Goal: Transaction & Acquisition: Purchase product/service

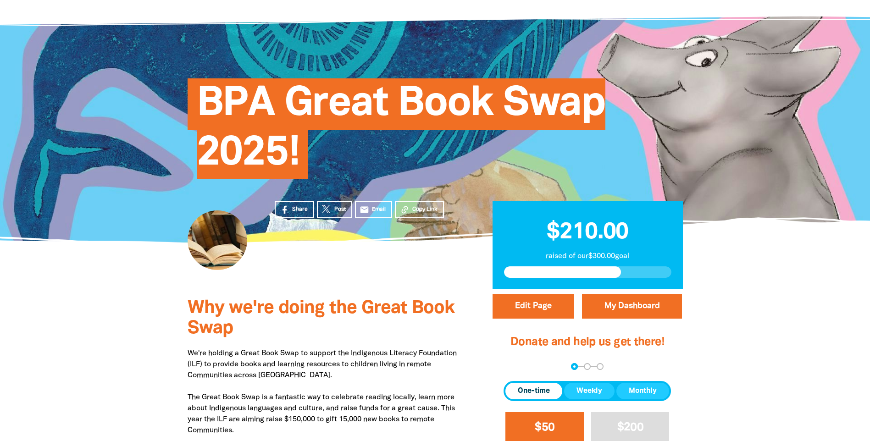
scroll to position [92, 0]
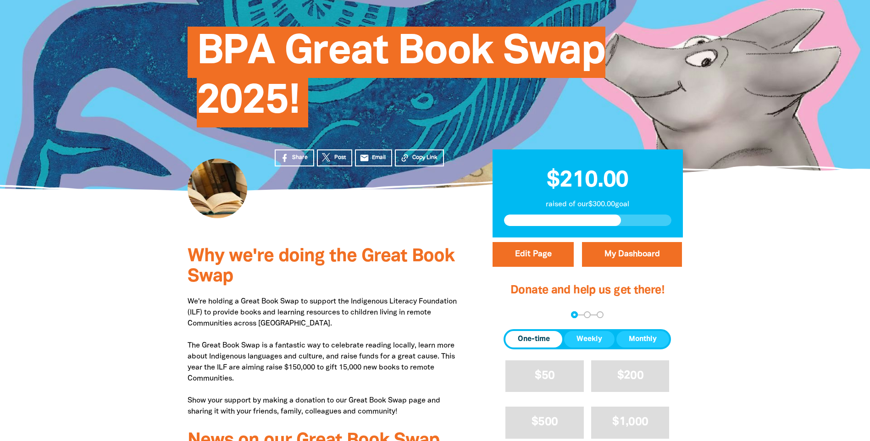
click at [529, 342] on span "One-time" at bounding box center [534, 339] width 32 height 11
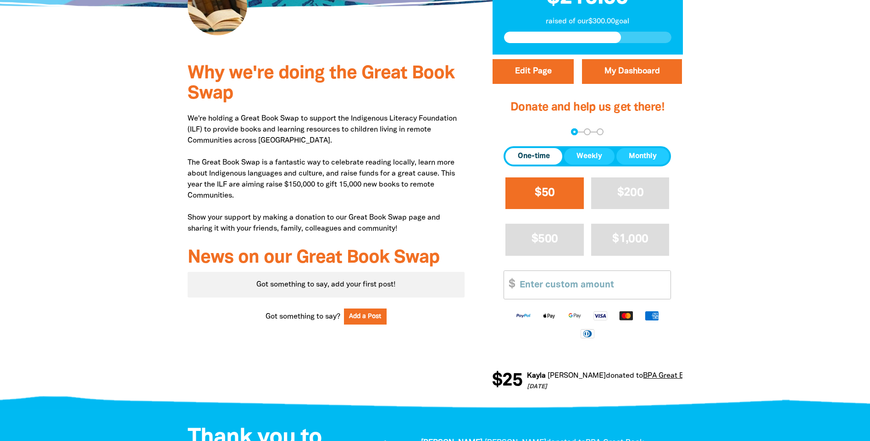
scroll to position [275, 0]
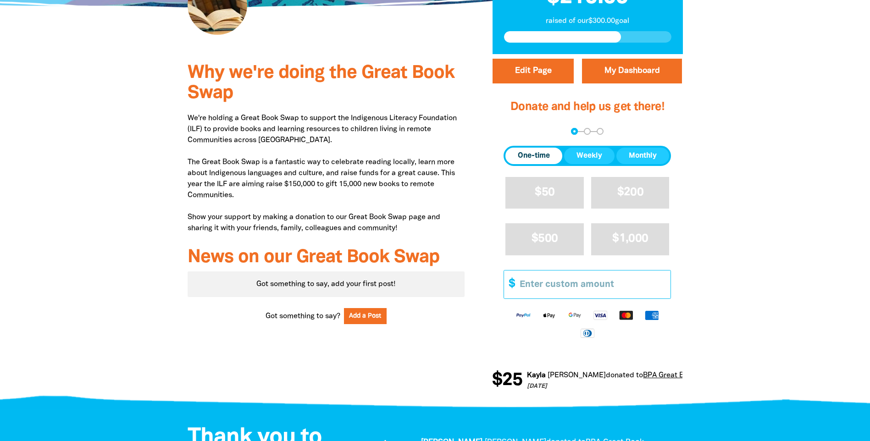
click at [560, 293] on input "Other Amount" at bounding box center [591, 285] width 157 height 28
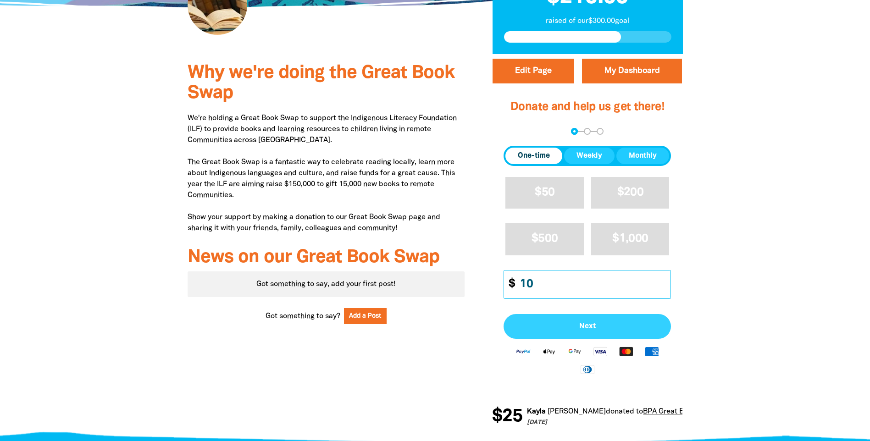
type input "10"
click at [588, 328] on span "Next" at bounding box center [587, 326] width 147 height 7
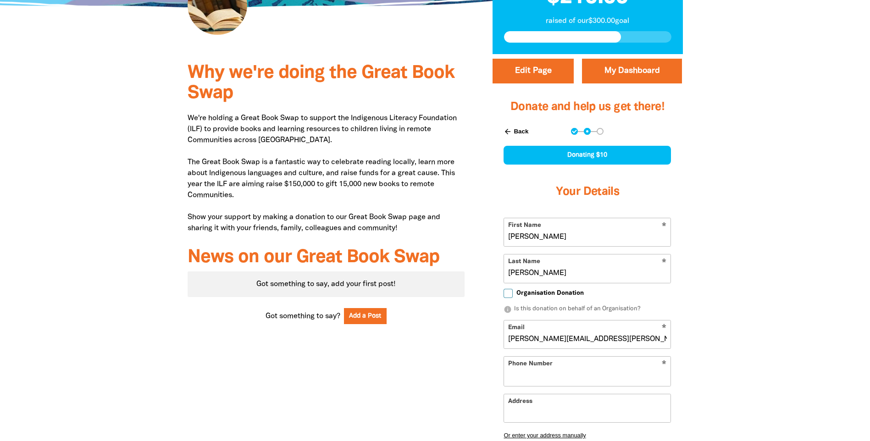
select select "AU"
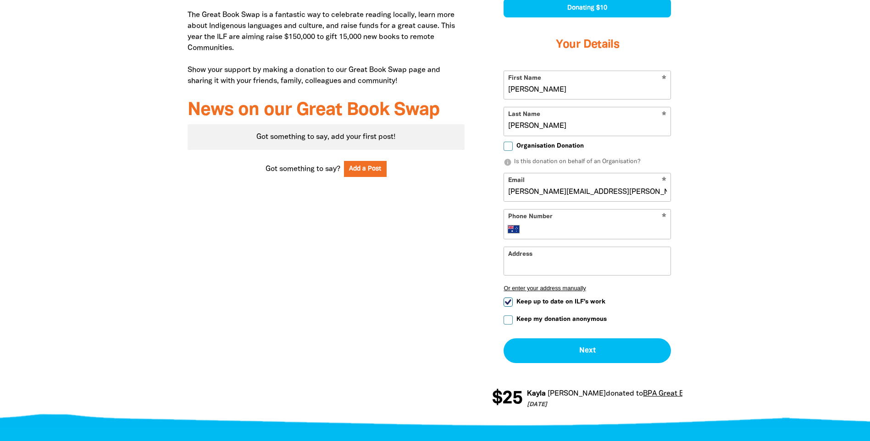
scroll to position [459, 0]
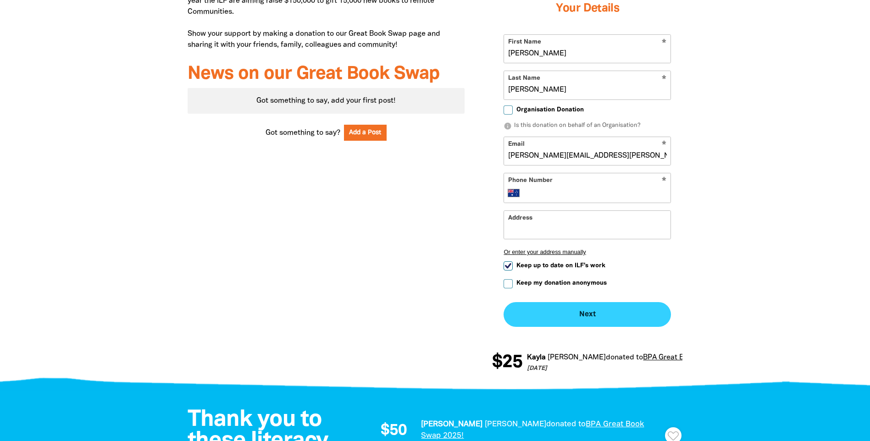
click at [586, 314] on button "Next chevron_right" at bounding box center [587, 314] width 167 height 25
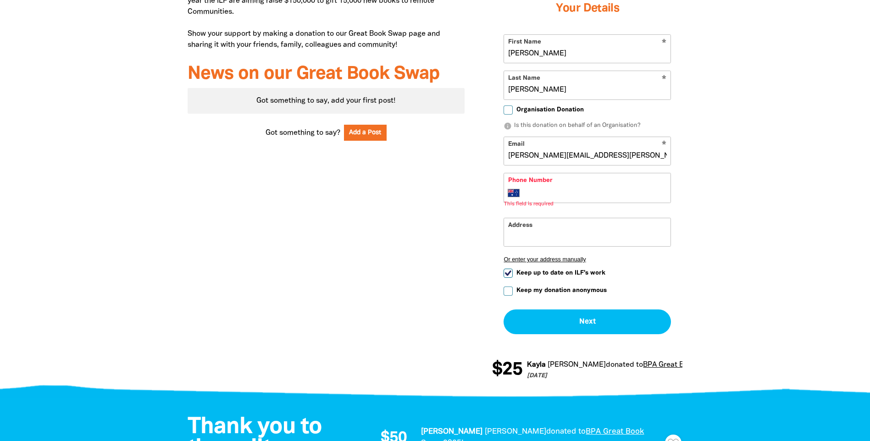
drag, startPoint x: 808, startPoint y: 301, endPoint x: 737, endPoint y: 258, distance: 83.1
click at [793, 296] on div at bounding box center [435, 132] width 870 height 523
click at [596, 195] on input "Phone Number" at bounding box center [596, 193] width 140 height 11
type input "+61 406 707 017"
type input "32 Red Hill Road, Red Hill, VIC 3937"
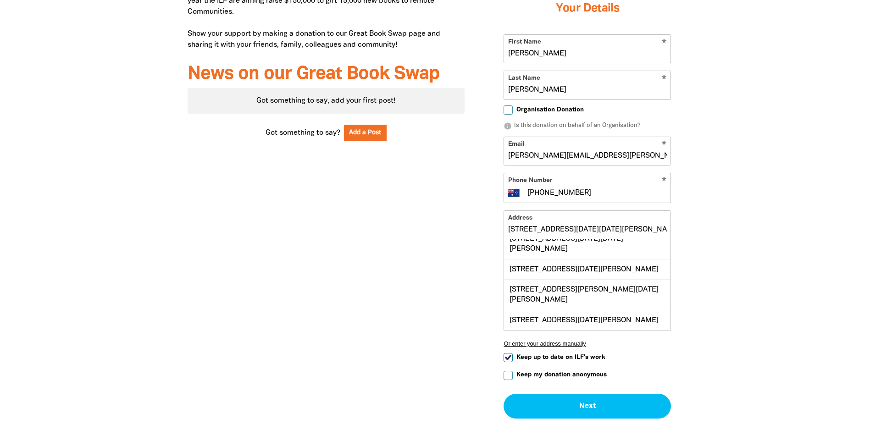
scroll to position [133, 0]
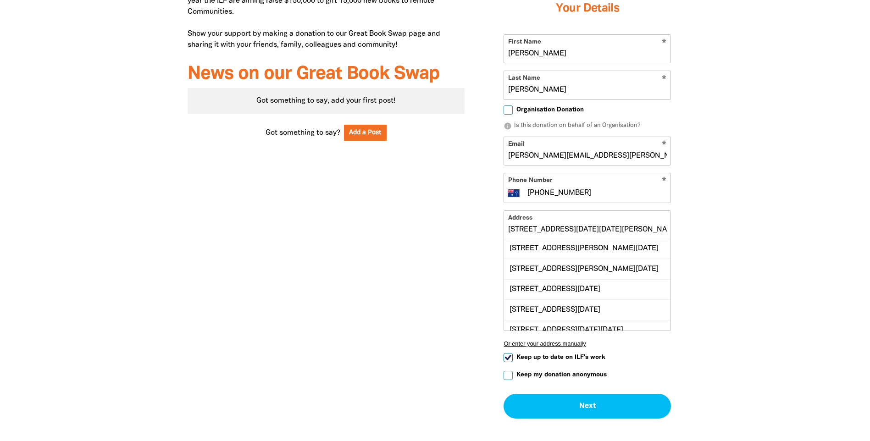
click at [641, 227] on input "32 Red Hill Road, Red Hill, VIC 3937" at bounding box center [587, 225] width 166 height 28
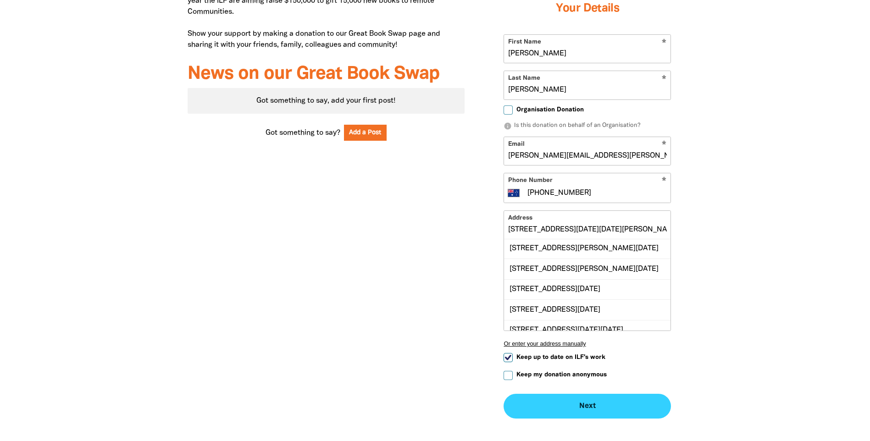
click at [585, 403] on div "Edit Page My Dashboard Donate and help us get there! arrow_back Back Step 1 Ste…" at bounding box center [587, 176] width 190 height 603
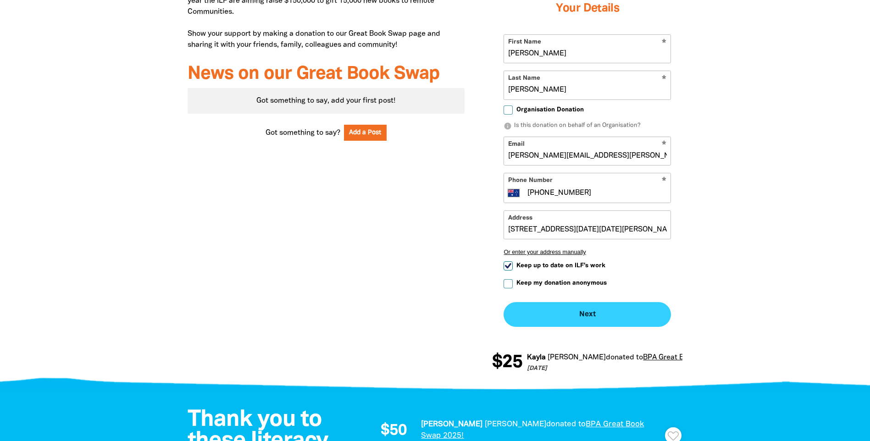
click at [582, 313] on button "Next chevron_right" at bounding box center [587, 314] width 167 height 25
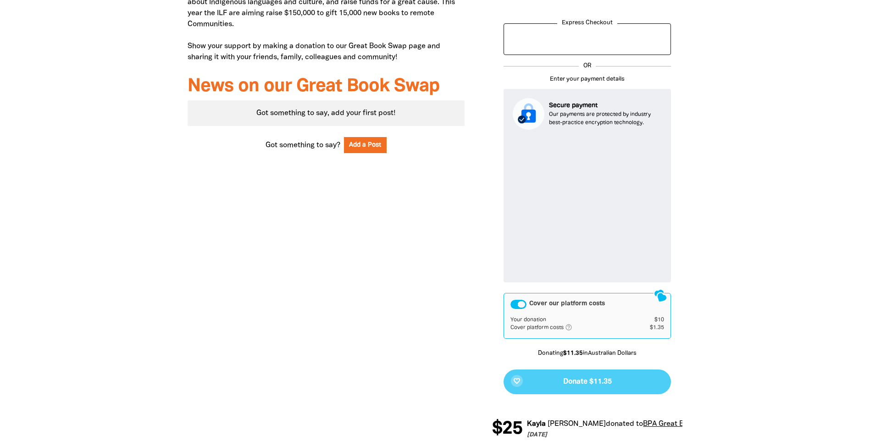
scroll to position [466, 0]
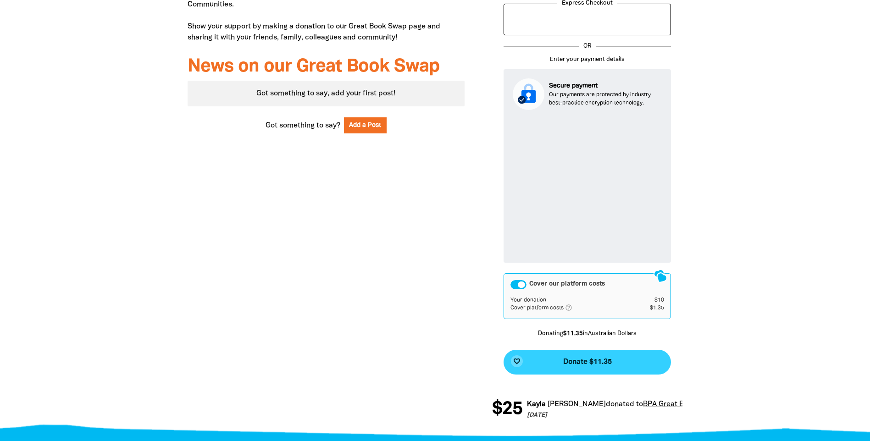
click at [601, 366] on span "Donate $11.35" at bounding box center [587, 362] width 49 height 7
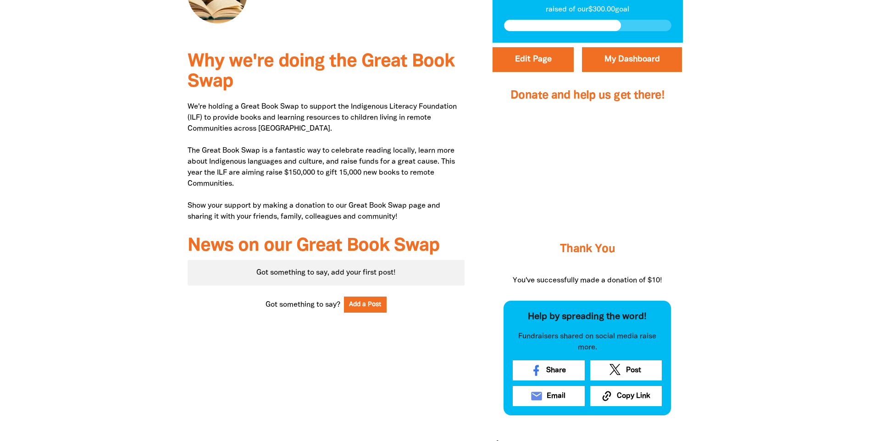
scroll to position [103, 0]
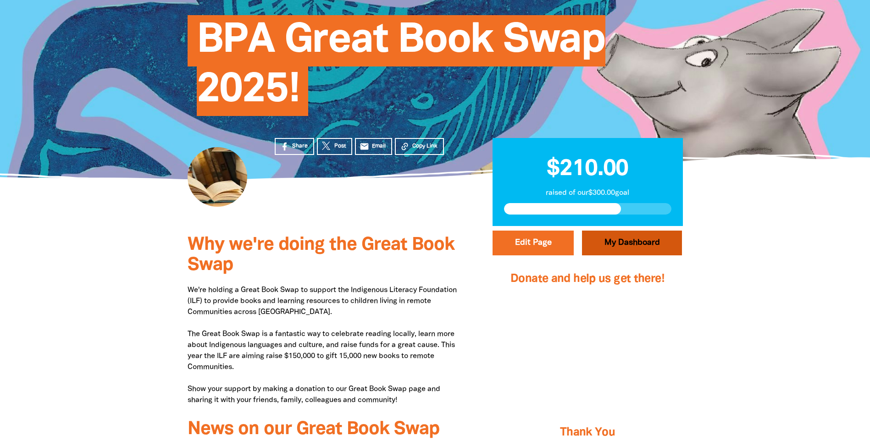
click at [621, 238] on link "My Dashboard" at bounding box center [632, 243] width 100 height 25
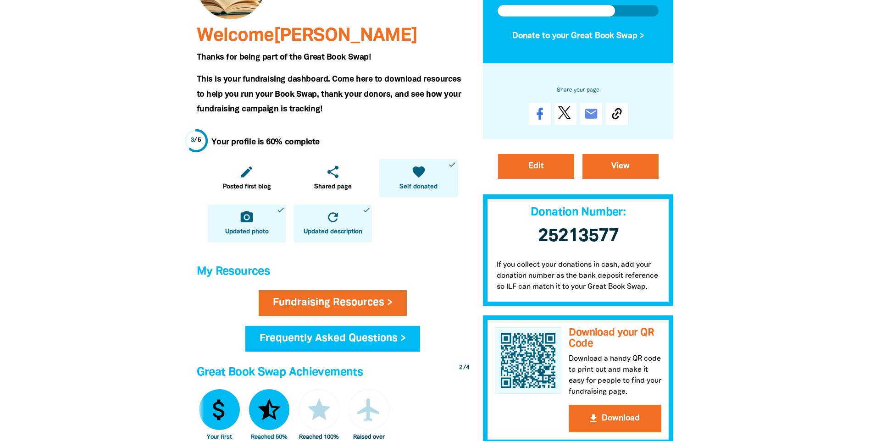
scroll to position [183, 0]
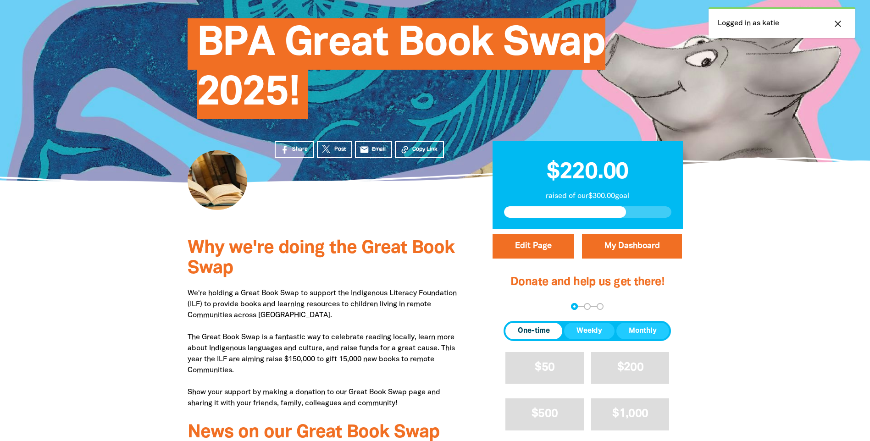
scroll to position [138, 0]
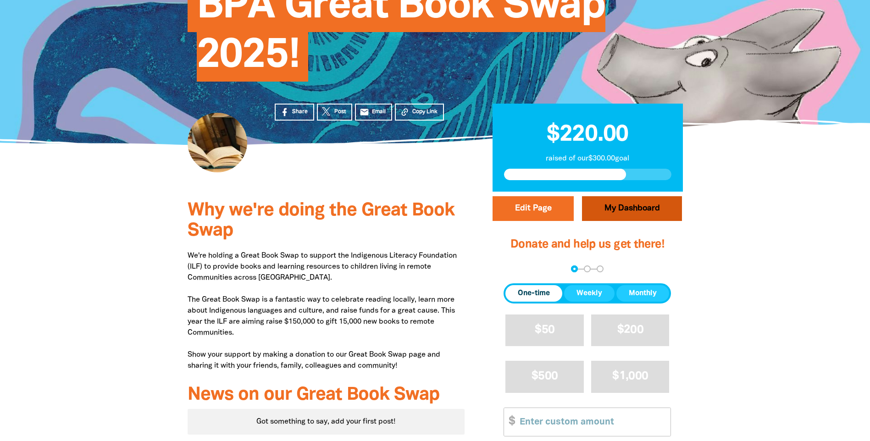
click at [617, 210] on link "My Dashboard" at bounding box center [632, 208] width 100 height 25
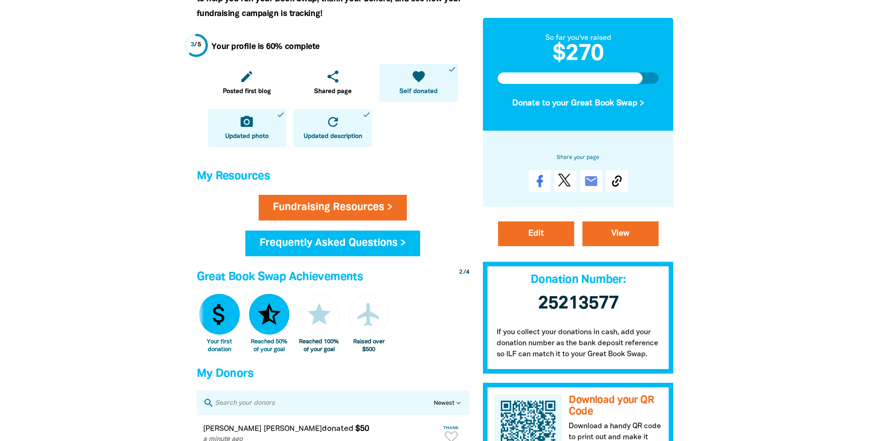
scroll to position [275, 0]
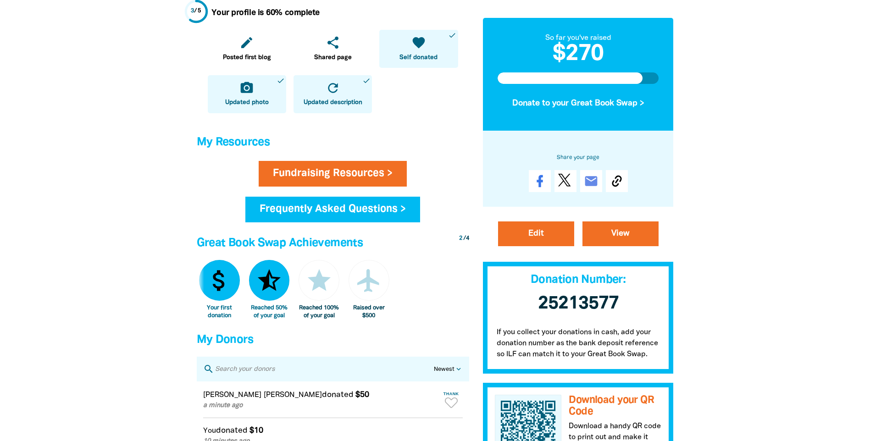
click at [411, 123] on div "Your profile is 60% complete edit Posted first blog share Shared page favorite …" at bounding box center [333, 58] width 272 height 129
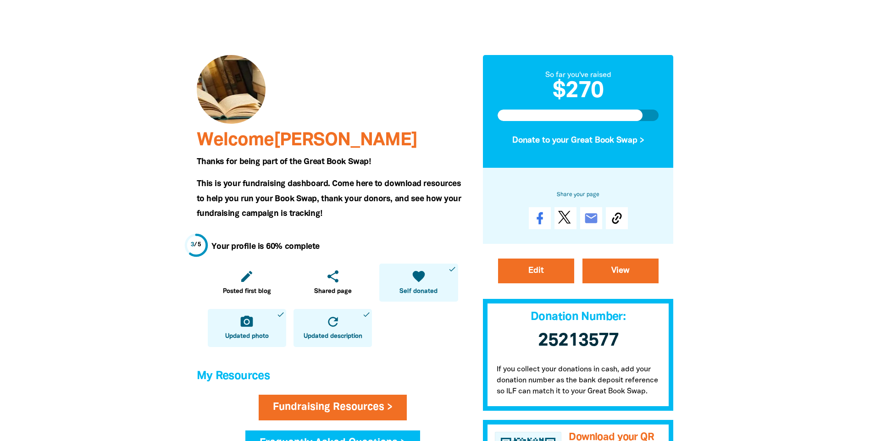
scroll to position [0, 0]
